Goal: Transaction & Acquisition: Purchase product/service

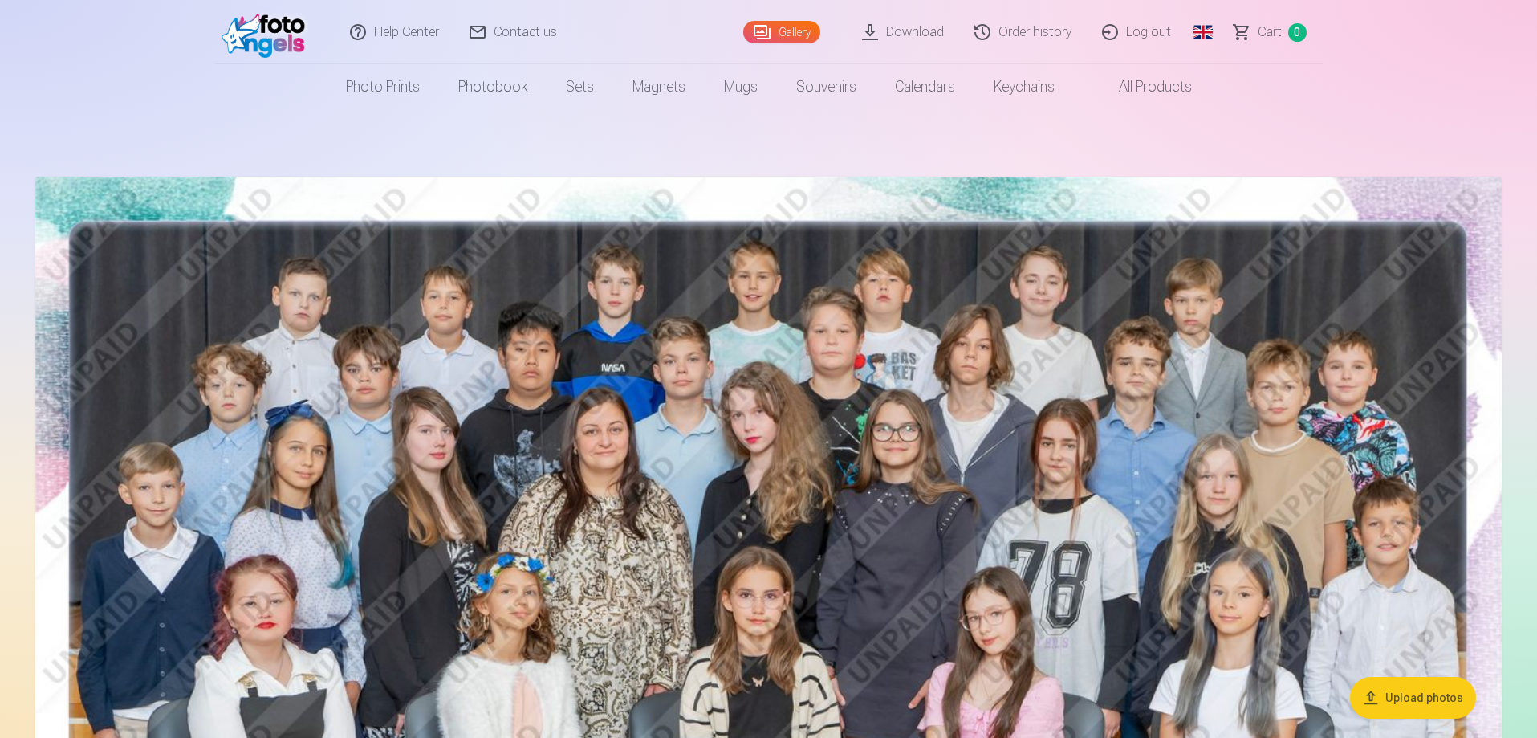
click at [1205, 37] on link "Global" at bounding box center [1203, 32] width 32 height 64
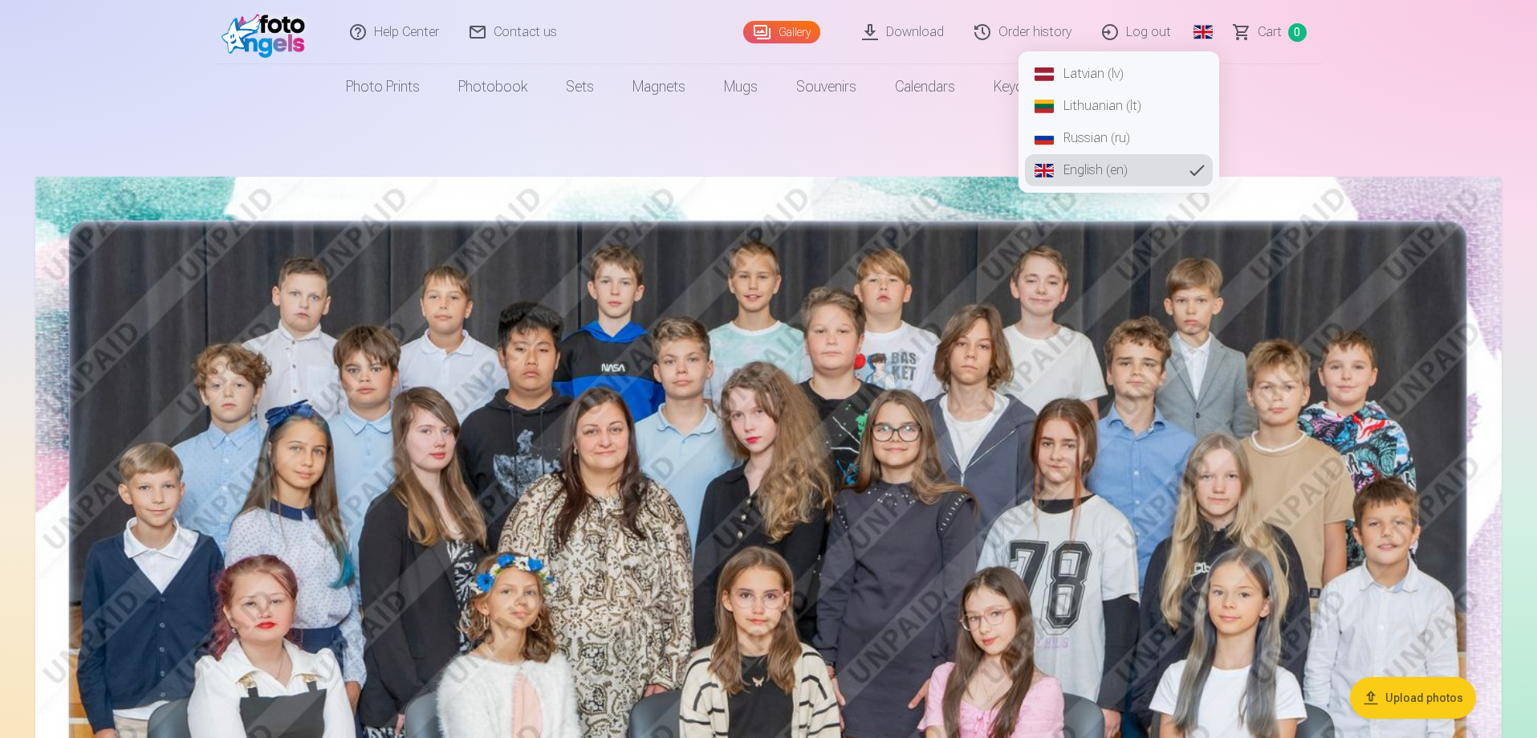
click at [1099, 79] on link "Latvian (lv)" at bounding box center [1119, 74] width 188 height 32
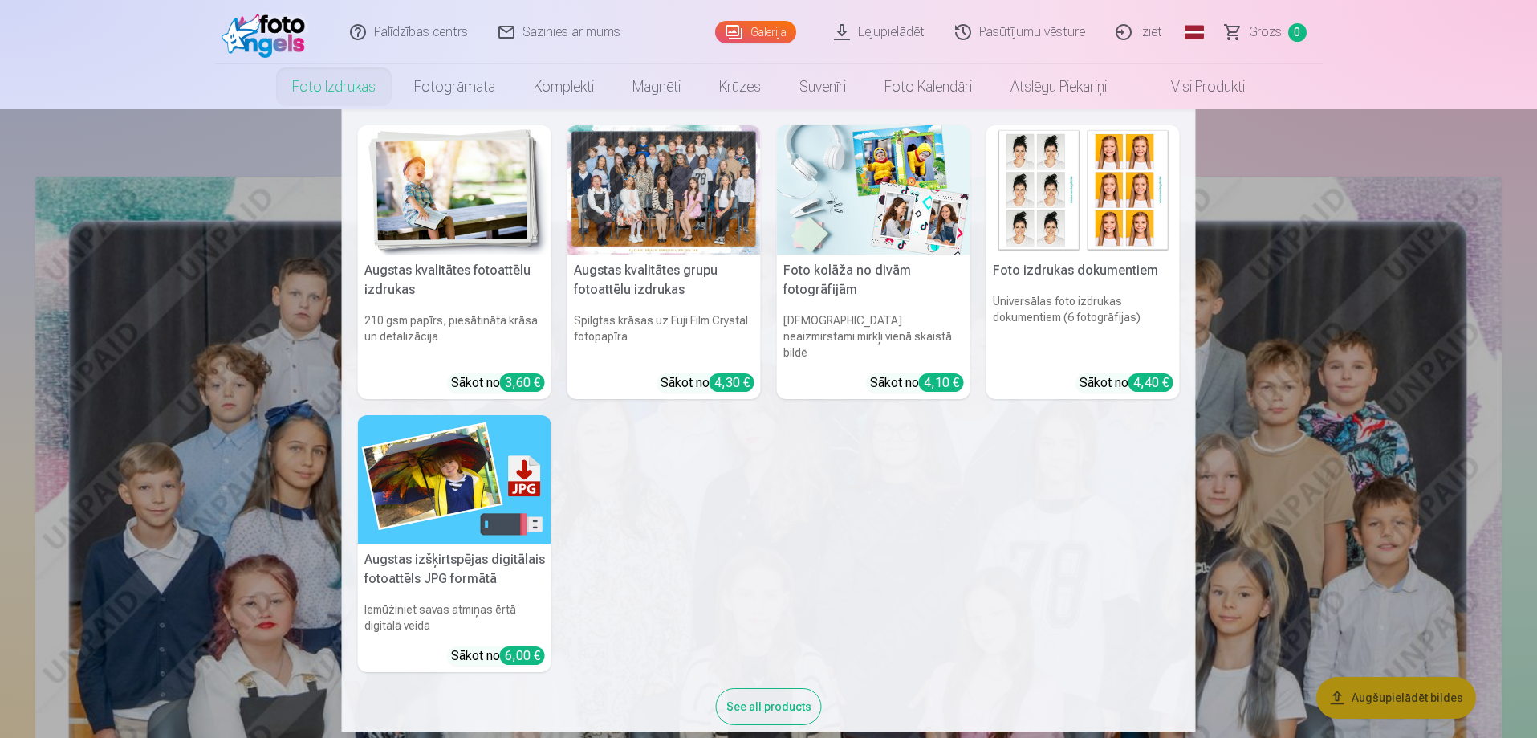
click at [320, 82] on link "Foto izdrukas" at bounding box center [334, 86] width 122 height 45
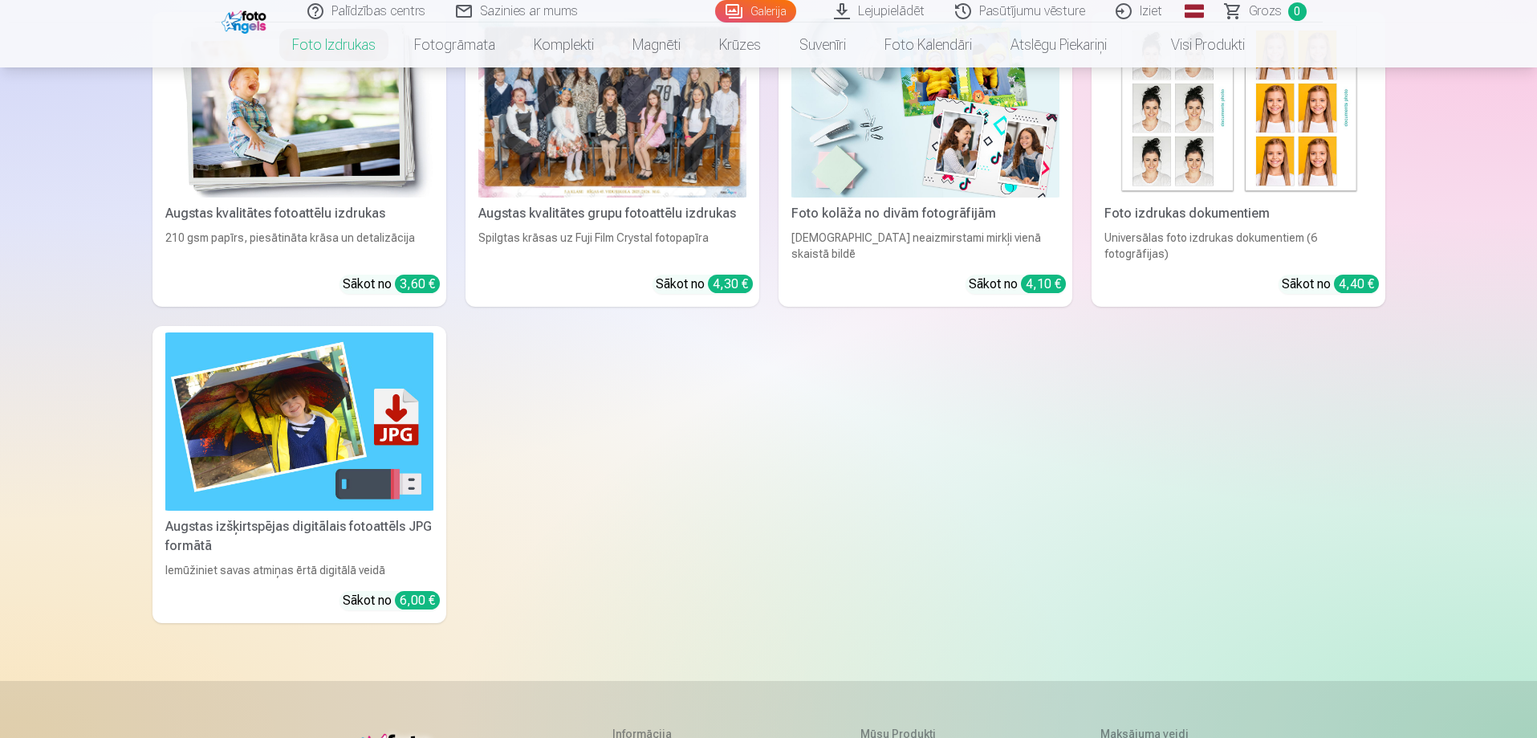
scroll to position [321, 0]
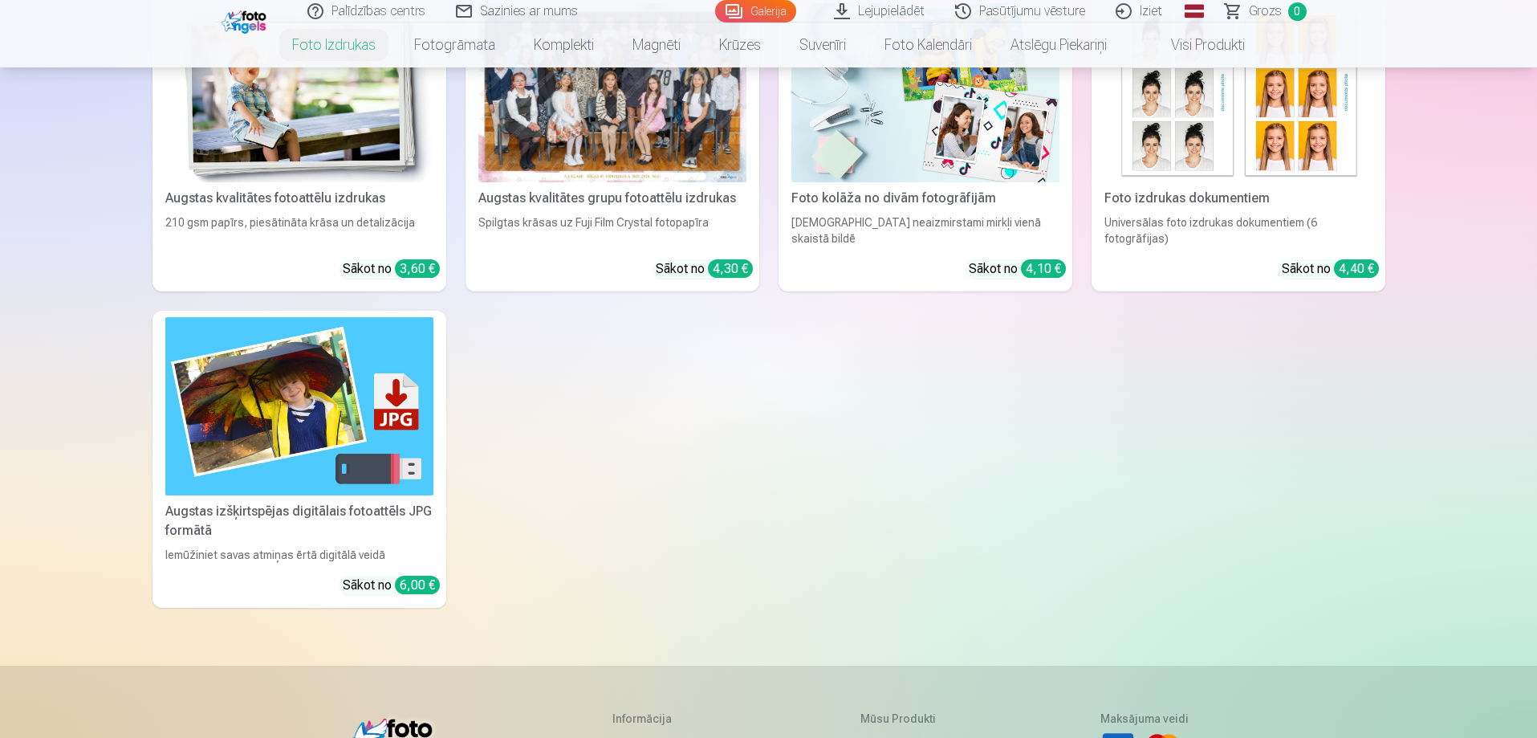
click at [287, 511] on div "Augstas izšķirtspējas digitālais fotoattēls JPG formātā" at bounding box center [299, 521] width 281 height 39
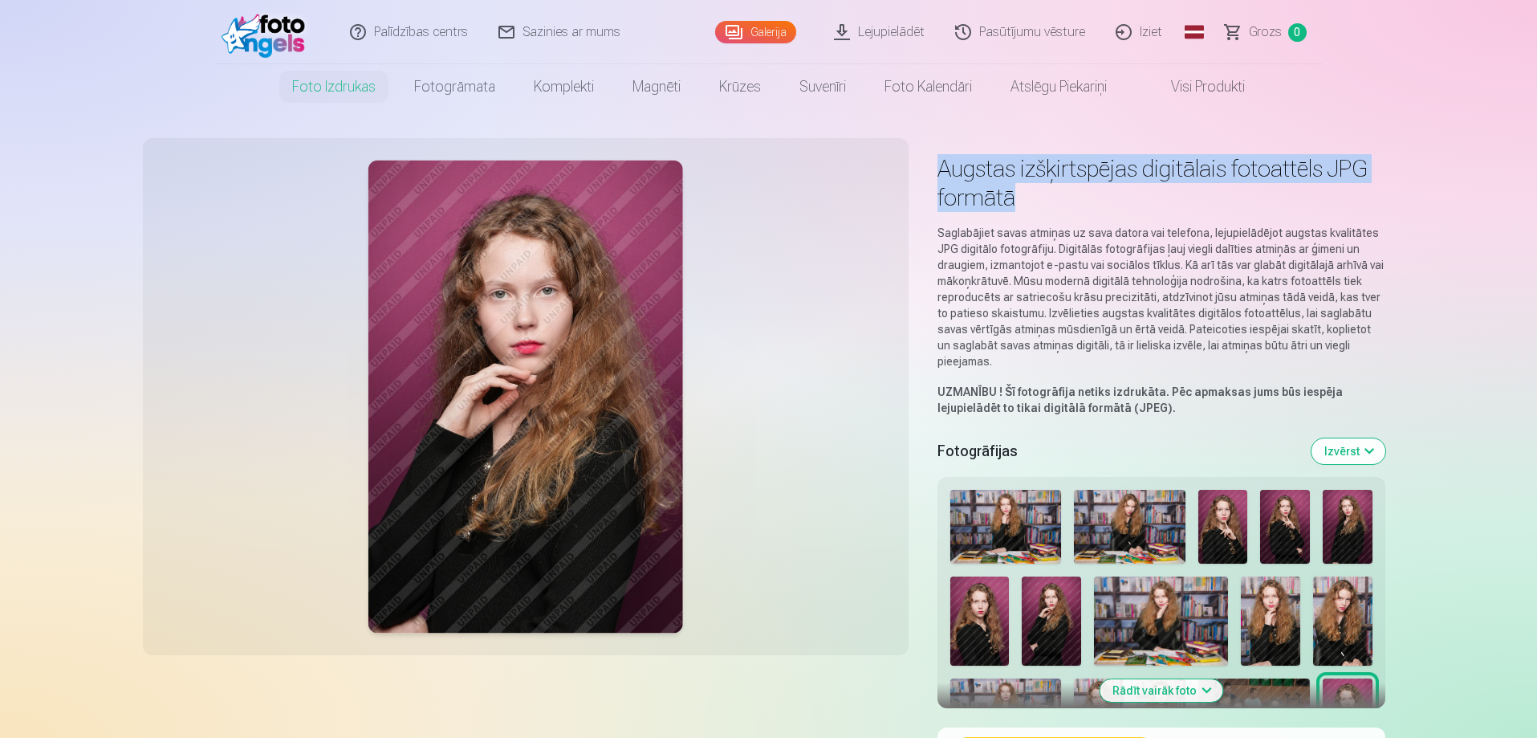
drag, startPoint x: 943, startPoint y: 170, endPoint x: 1018, endPoint y: 203, distance: 81.6
click at [1018, 203] on h1 "Augstas izšķirtspējas digitālais fotoattēls JPG formātā" at bounding box center [1161, 183] width 448 height 58
copy h1 "Augstas izšķirtspējas digitālais fotoattēls JPG formātā"
